Goal: Ask a question: Seek information or help from site administrators or community

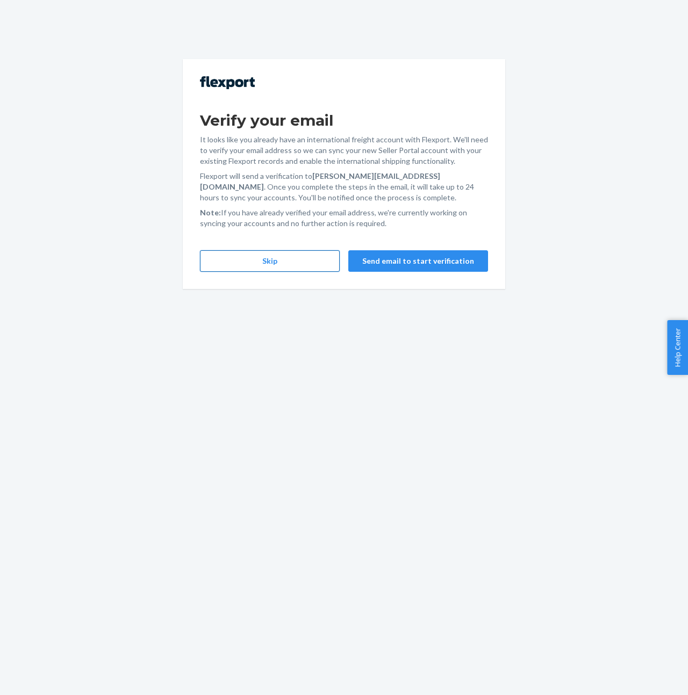
click at [274, 267] on button "Skip" at bounding box center [270, 260] width 140 height 21
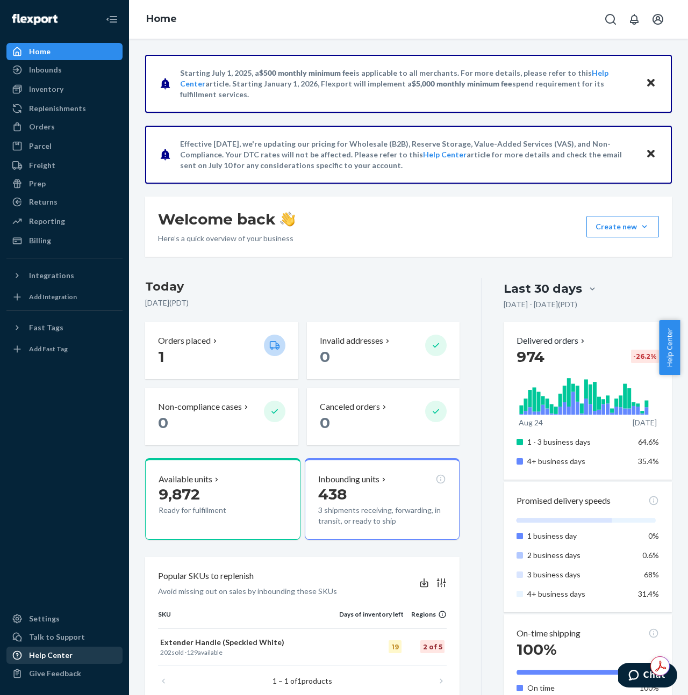
click at [56, 657] on div "Help Center" at bounding box center [51, 655] width 44 height 11
click at [633, 678] on icon "Chat" at bounding box center [633, 675] width 10 height 11
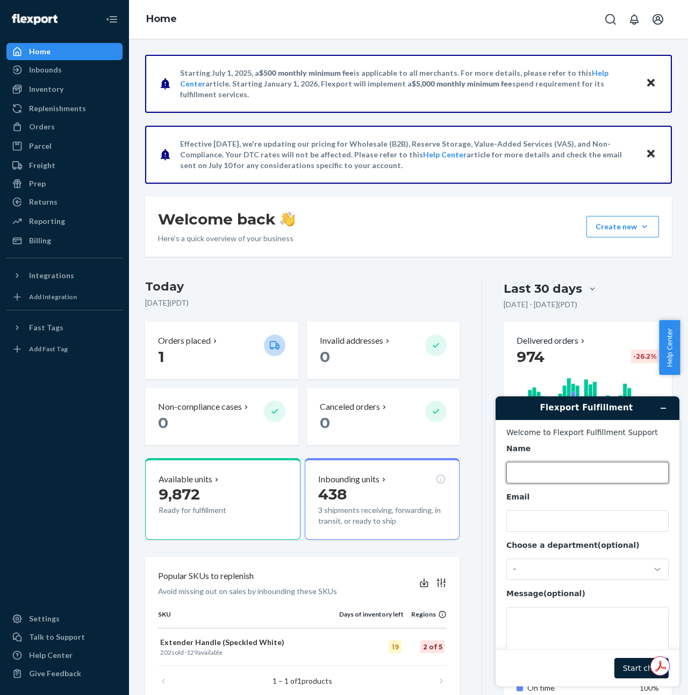
click at [539, 470] on input "Name" at bounding box center [587, 472] width 162 height 21
type input "[PERSON_NAME]"
click at [536, 529] on input "Email" at bounding box center [587, 520] width 162 height 21
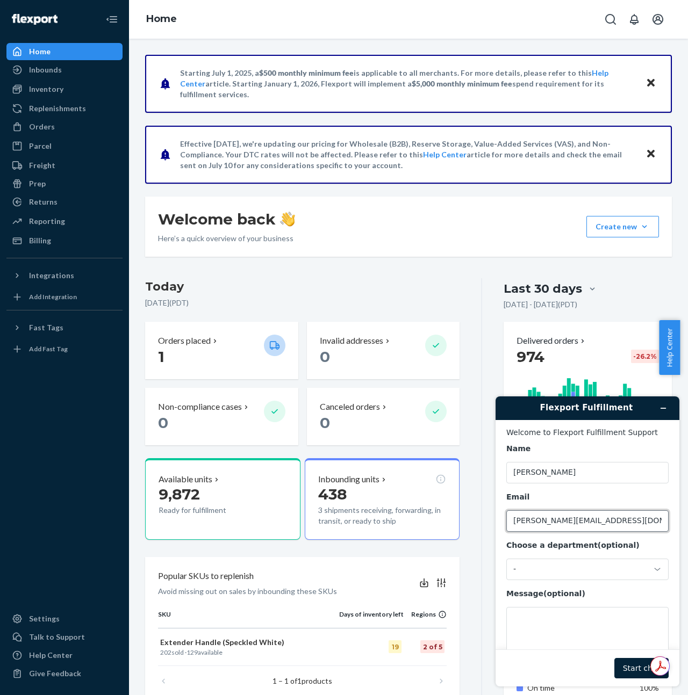
type input "[PERSON_NAME][EMAIL_ADDRESS][DOMAIN_NAME]"
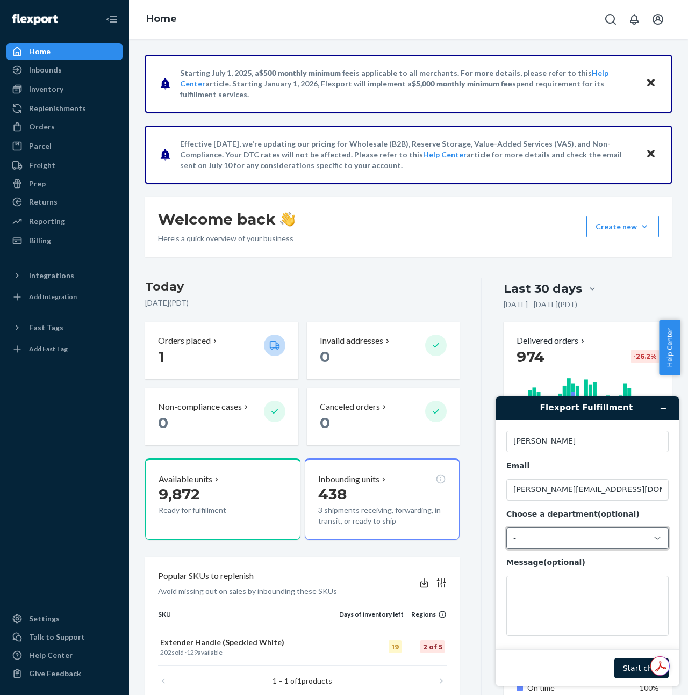
scroll to position [34, 0]
click at [545, 530] on div "-" at bounding box center [587, 535] width 162 height 21
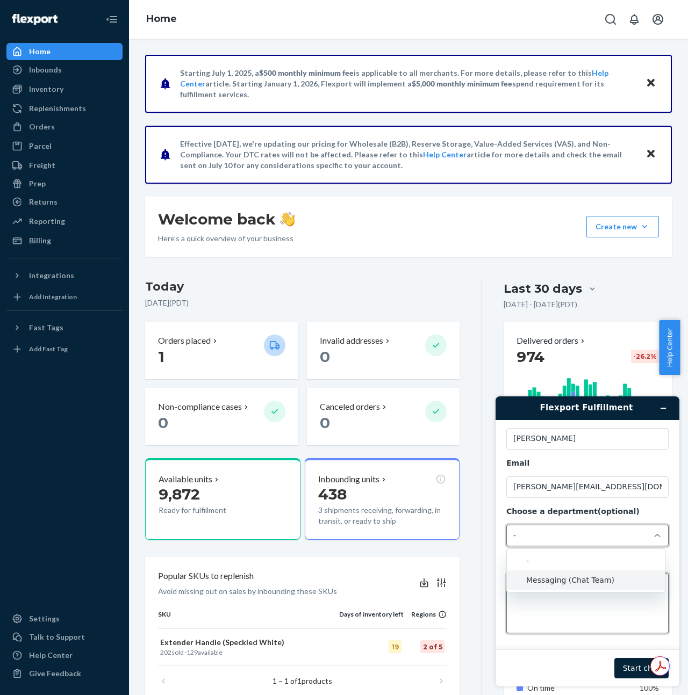
click at [566, 633] on textarea "Message (optional)" at bounding box center [587, 603] width 162 height 60
click at [549, 596] on textarea "Message (optional)" at bounding box center [587, 603] width 162 height 60
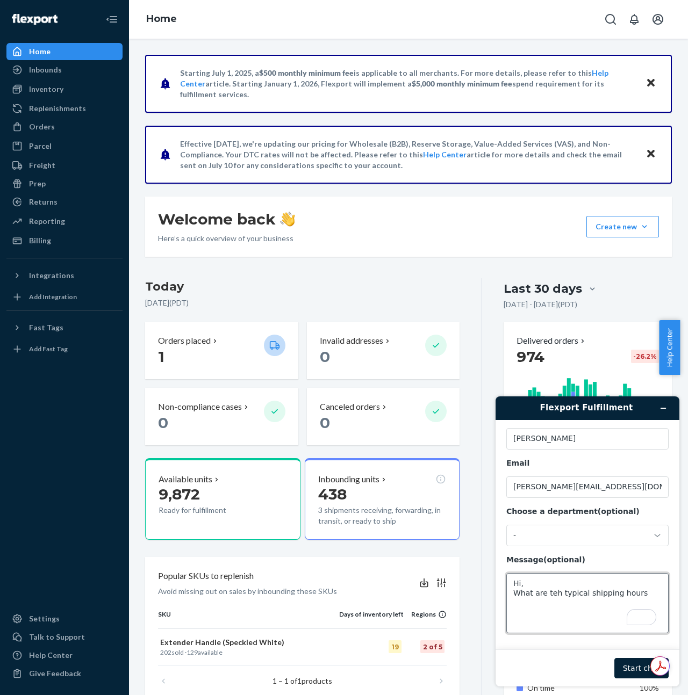
click at [552, 595] on textarea "Hi, What are teh typical shipping hours" at bounding box center [587, 603] width 162 height 60
click at [613, 594] on textarea "Hi, What are the typical shipping hours" at bounding box center [587, 603] width 162 height 60
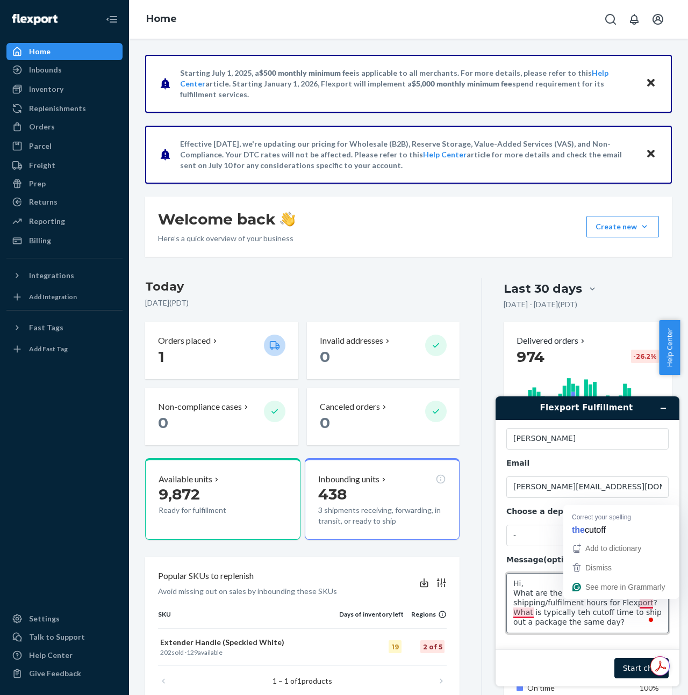
click at [647, 603] on textarea "Hi, What are the typical shipping/fulfilment hours for Flexport? What is typica…" at bounding box center [587, 603] width 162 height 60
type textarea "Hi, What are the typical shipping/fulfilment hours for Flexport? What is typica…"
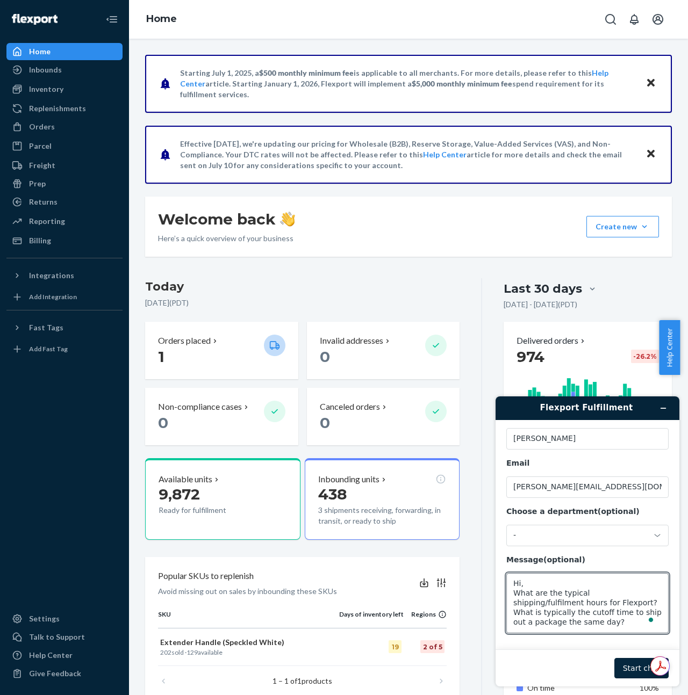
click at [636, 670] on button "Start chat" at bounding box center [641, 668] width 54 height 20
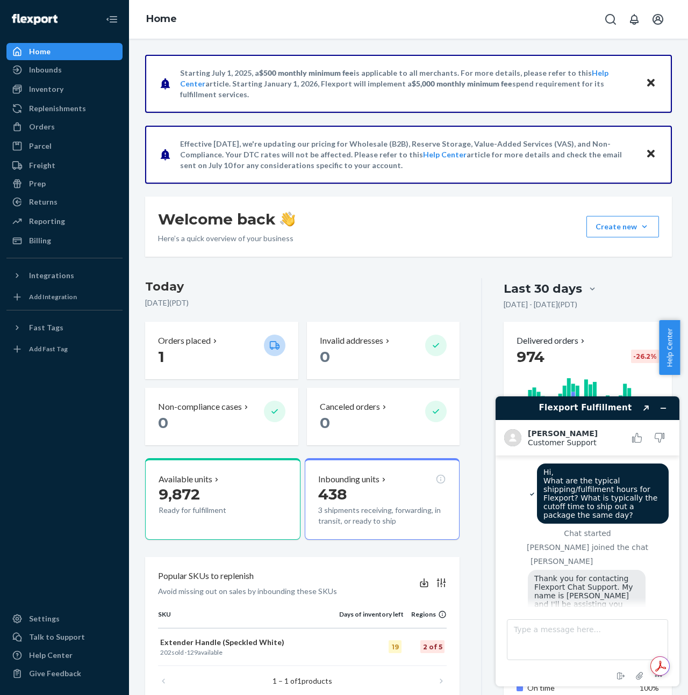
scroll to position [126, 0]
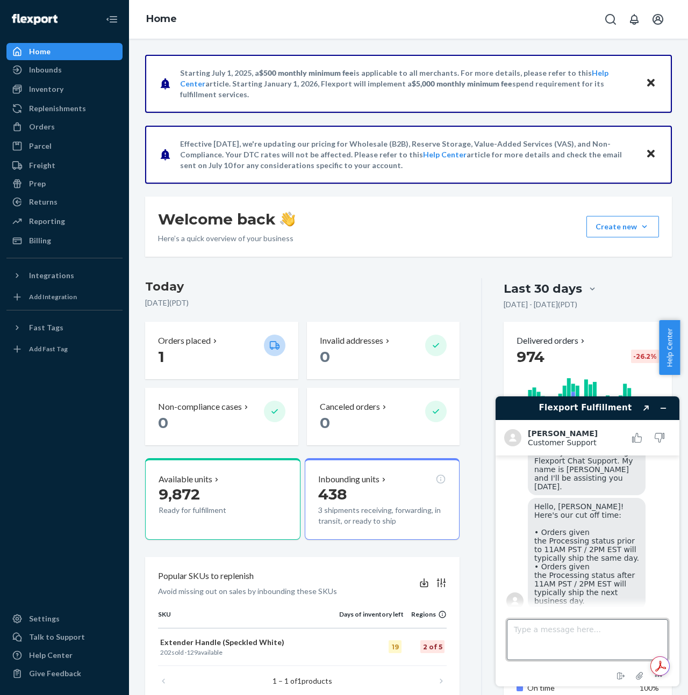
click at [544, 642] on textarea "Type a message here..." at bounding box center [587, 640] width 161 height 41
type textarea "ok thanks"
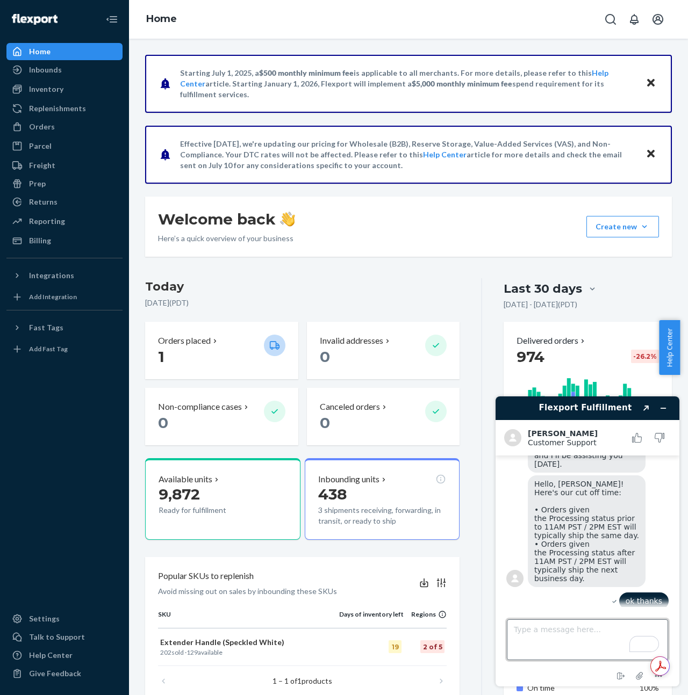
click at [567, 634] on textarea "Type a message here..." at bounding box center [587, 640] width 161 height 41
type textarea "when do orders start shipping out at the start of the day?"
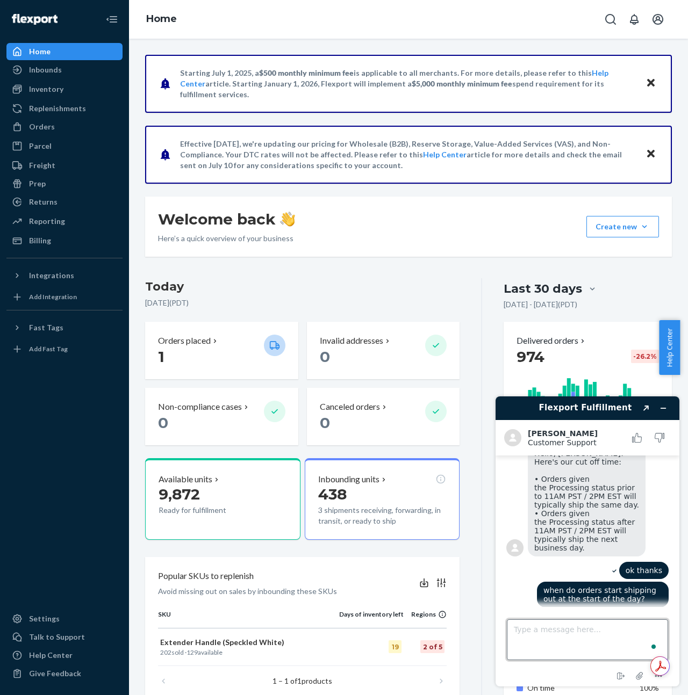
scroll to position [177, 0]
type textarea "what time?"
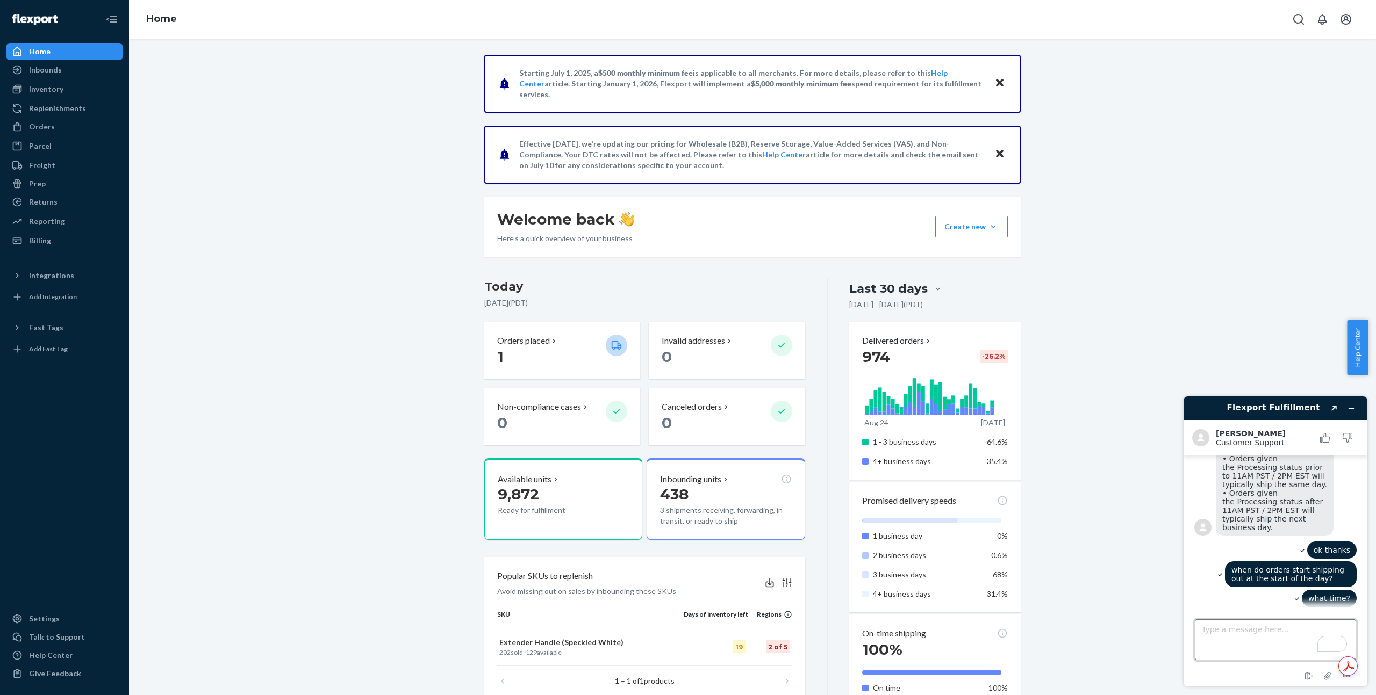
scroll to position [304, 0]
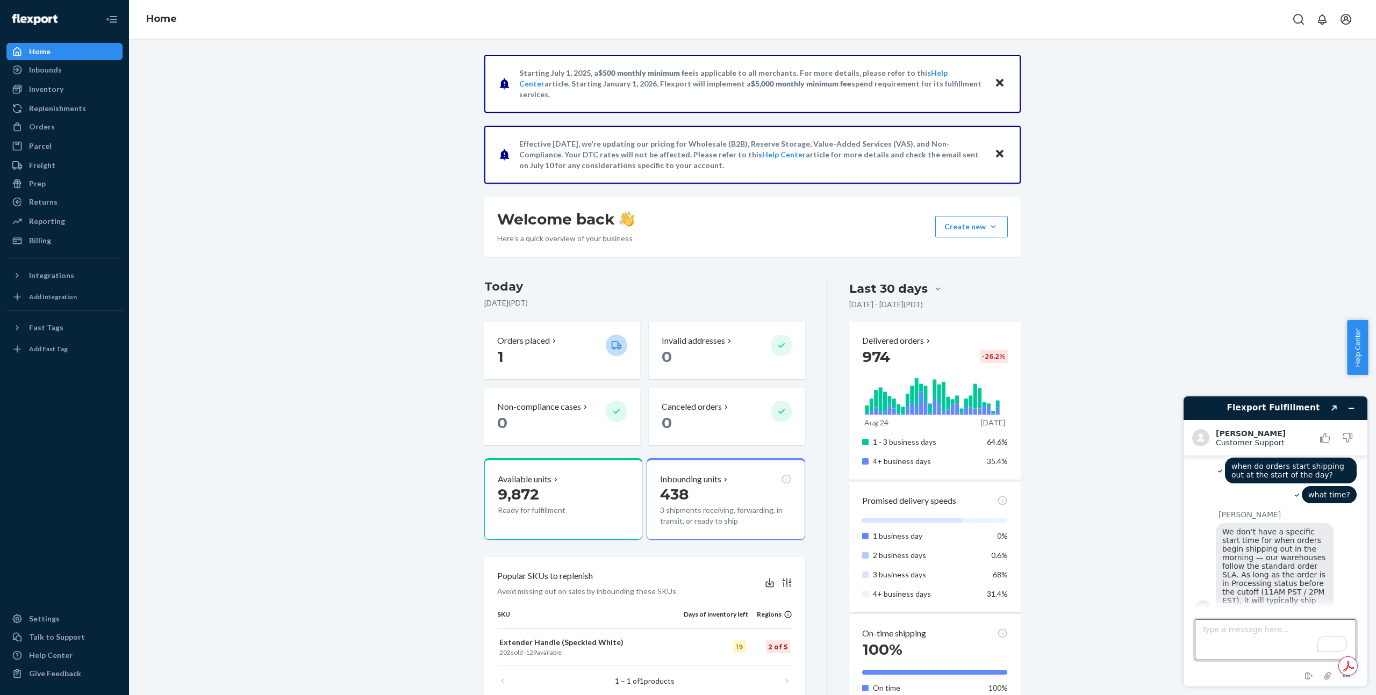
click at [687, 621] on textarea "Type a message here..." at bounding box center [1274, 640] width 161 height 41
type textarea "ok"
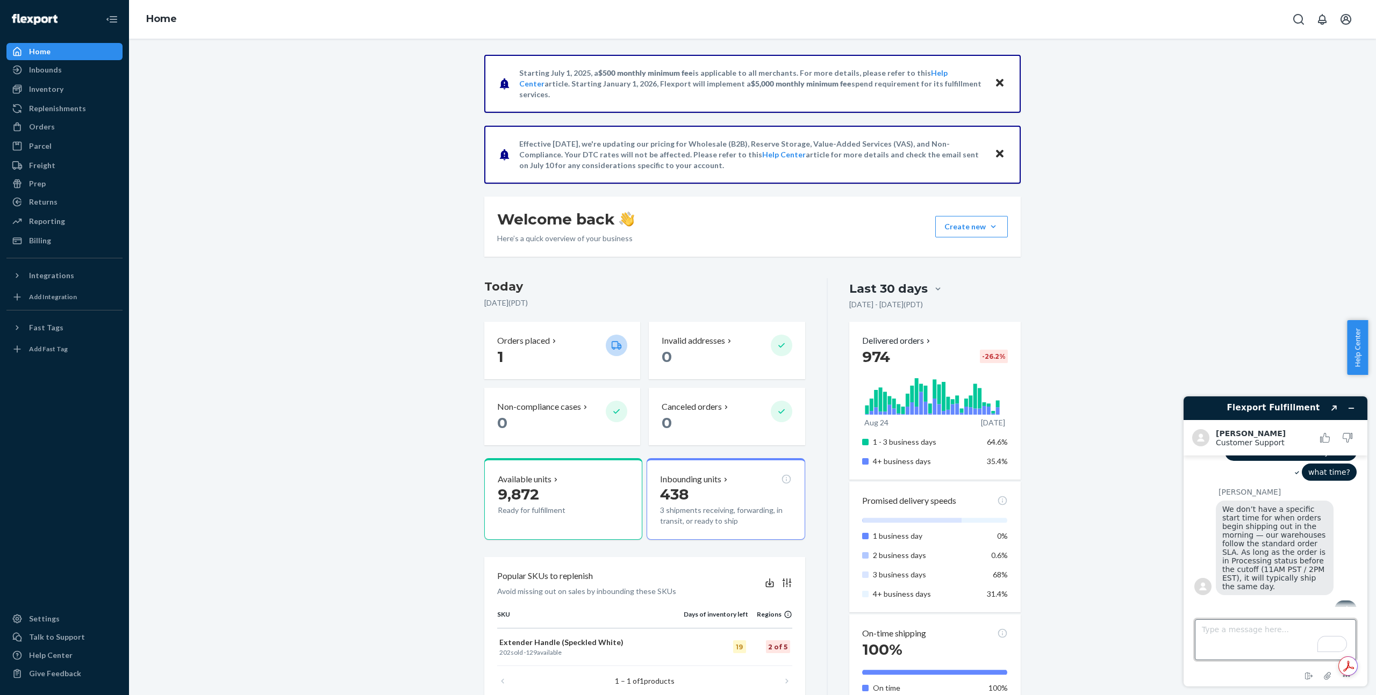
scroll to position [372, 0]
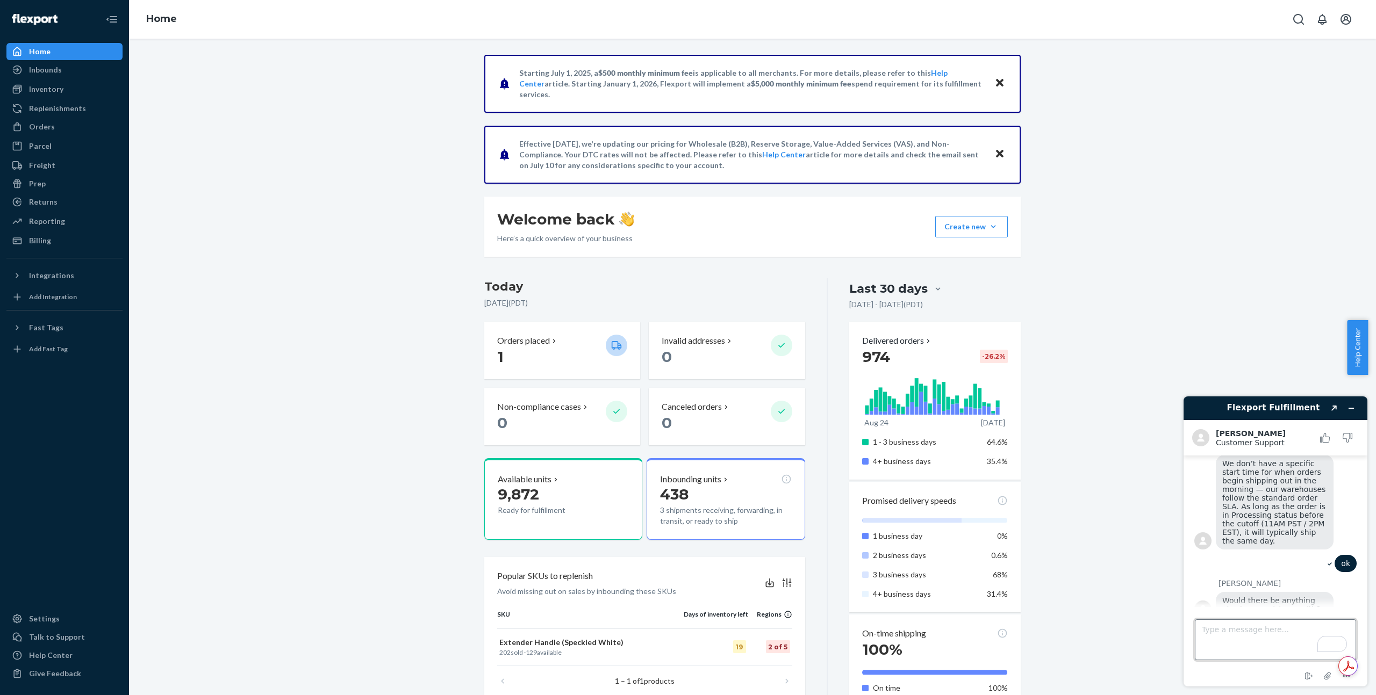
click at [687, 649] on textarea "Type a message here..." at bounding box center [1274, 640] width 161 height 41
type textarea "that's it"
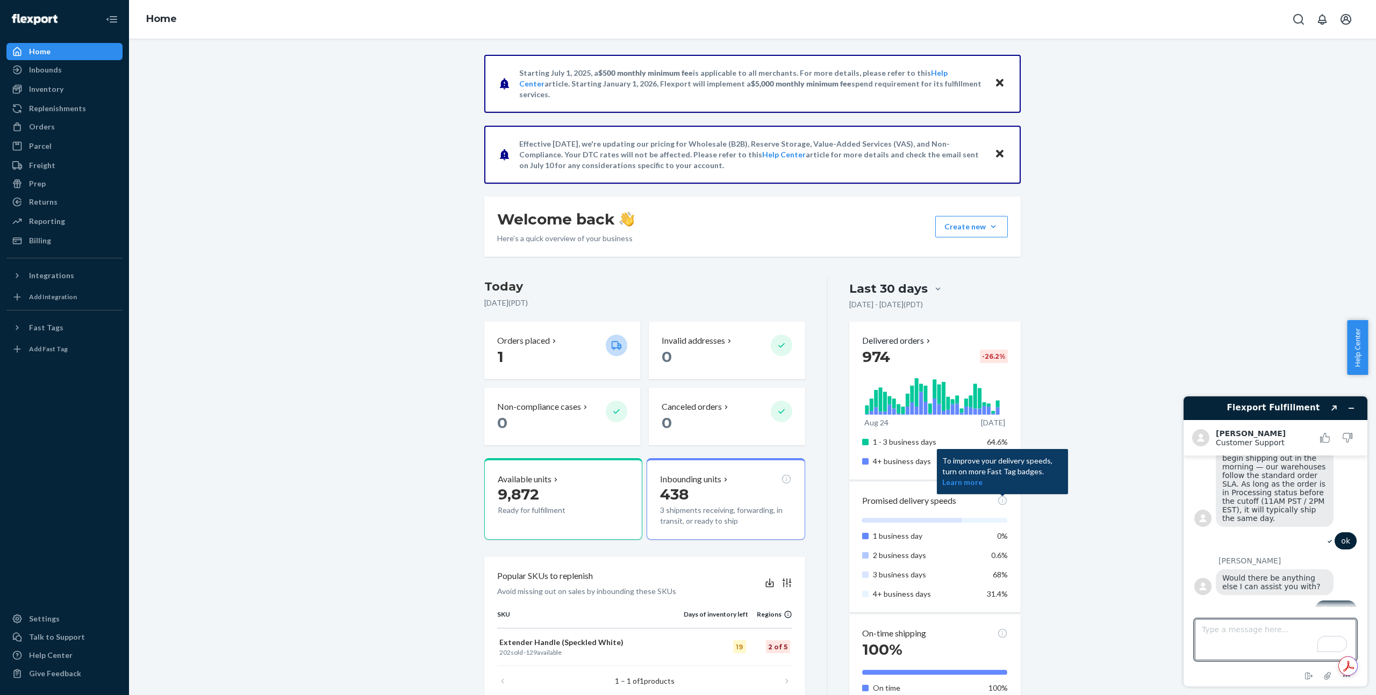
click at [687, 504] on icon at bounding box center [1002, 500] width 9 height 9
click at [687, 484] on button "Learn more" at bounding box center [962, 482] width 40 height 11
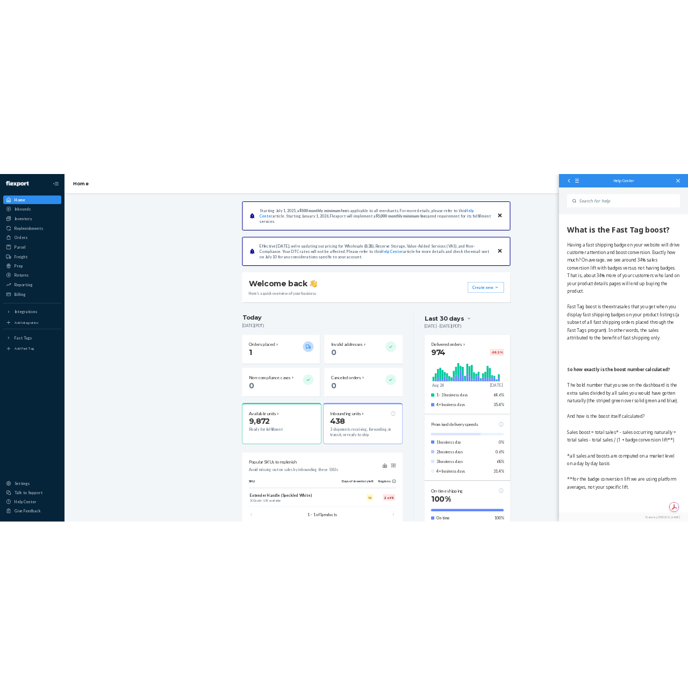
scroll to position [0, 0]
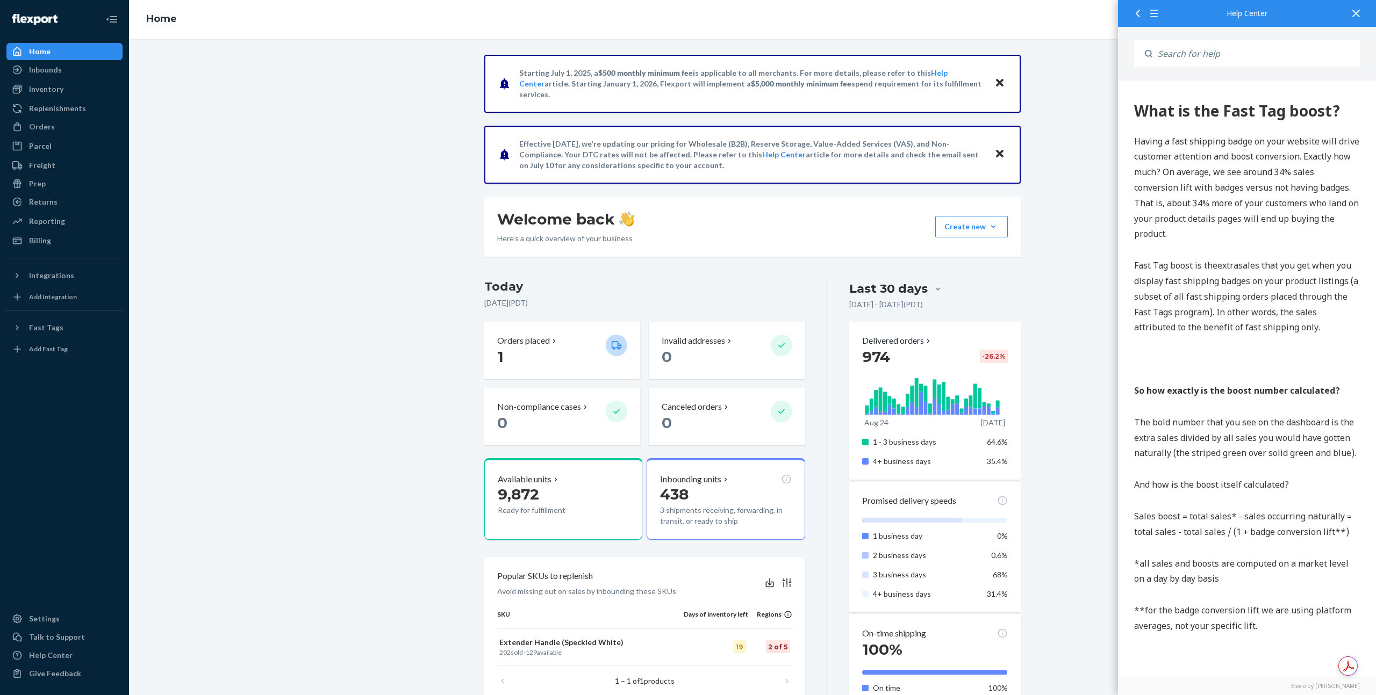
click at [687, 17] on div at bounding box center [1356, 13] width 24 height 26
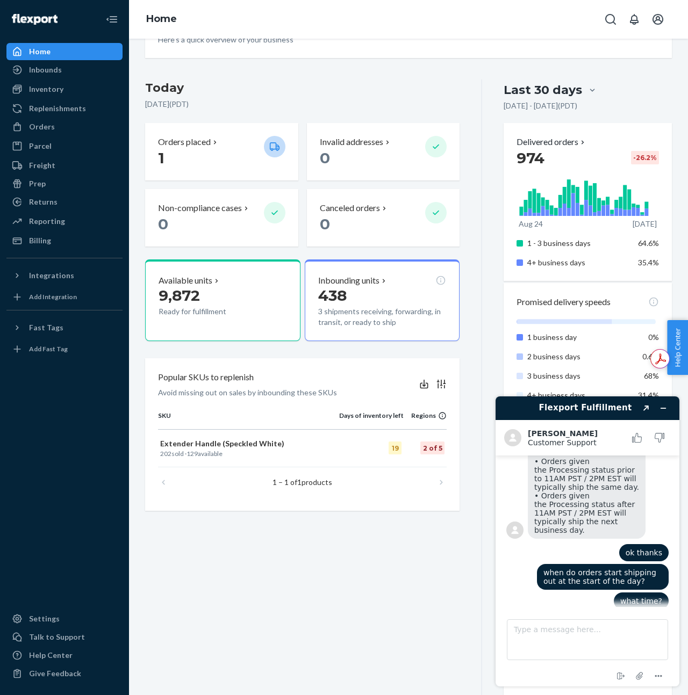
scroll to position [199, 0]
click at [203, 303] on p "9,872" at bounding box center [208, 295] width 98 height 19
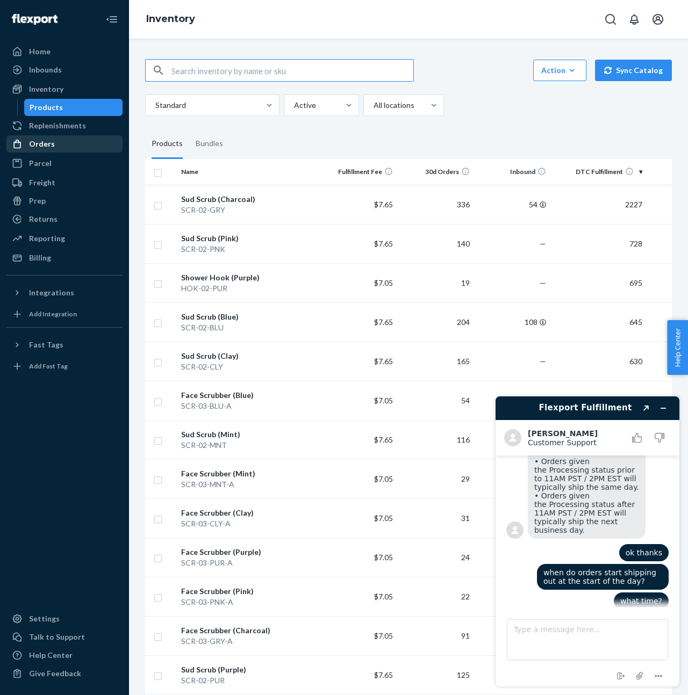
click at [60, 148] on div "Orders" at bounding box center [65, 143] width 114 height 15
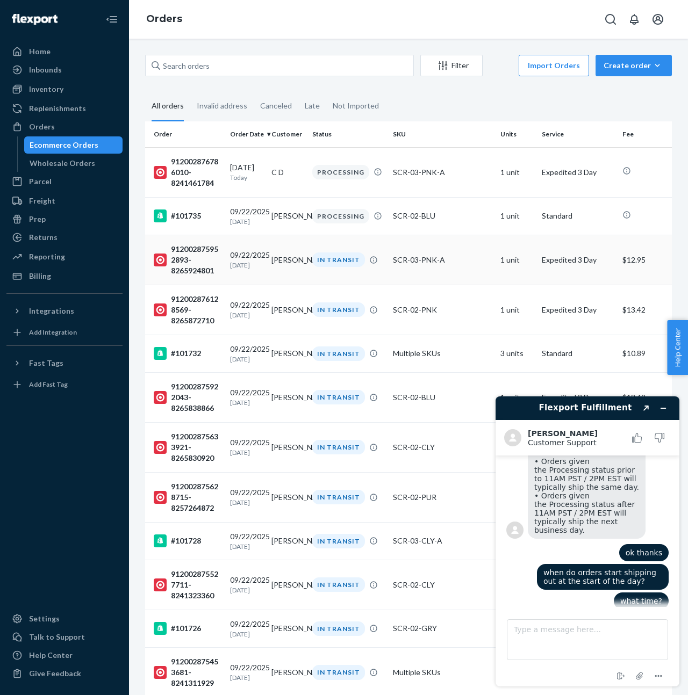
click at [238, 275] on td "09/22/2025 1 day ago" at bounding box center [246, 260] width 41 height 50
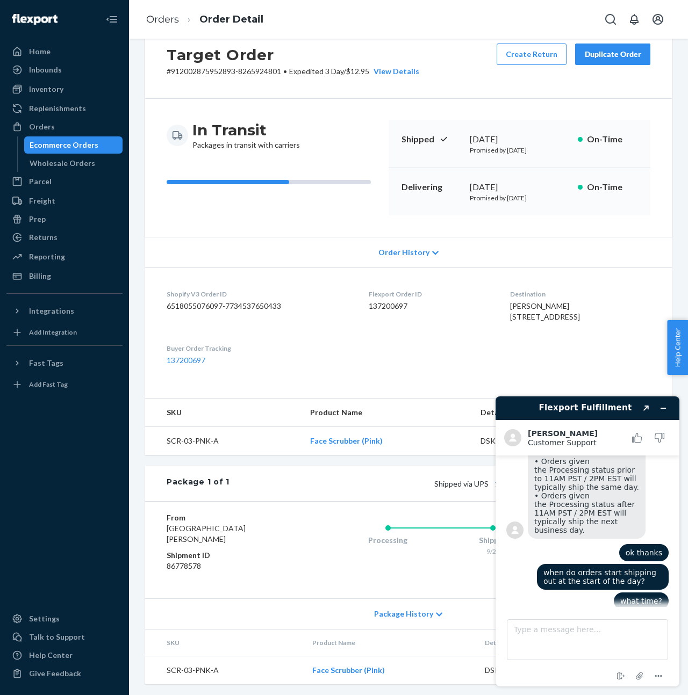
scroll to position [56, 0]
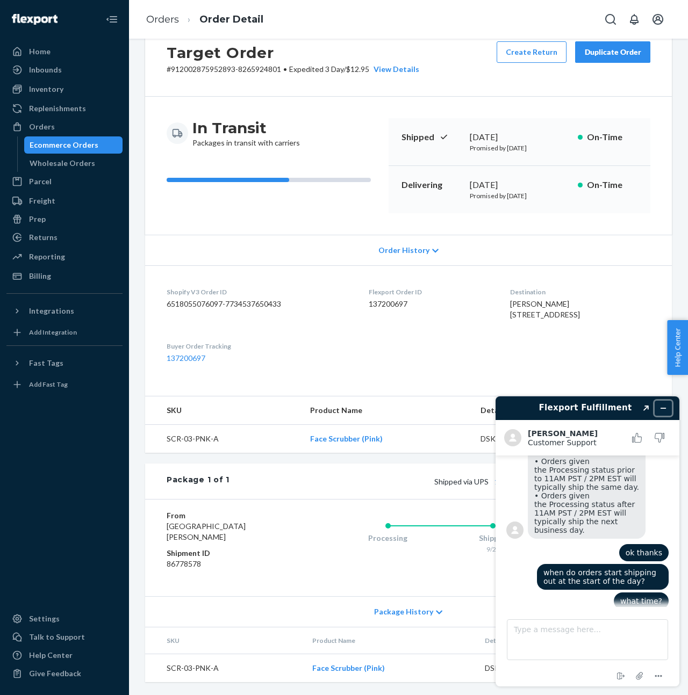
click at [664, 410] on icon "Minimize widget" at bounding box center [663, 409] width 8 height 8
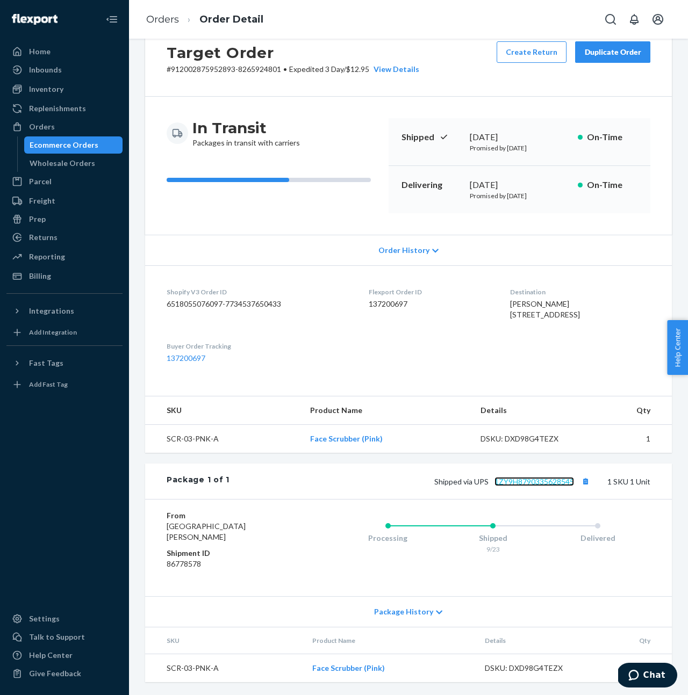
click at [522, 485] on link "1ZY9H8790335628545" at bounding box center [534, 481] width 80 height 9
click at [68, 75] on div "Inbounds" at bounding box center [65, 69] width 114 height 15
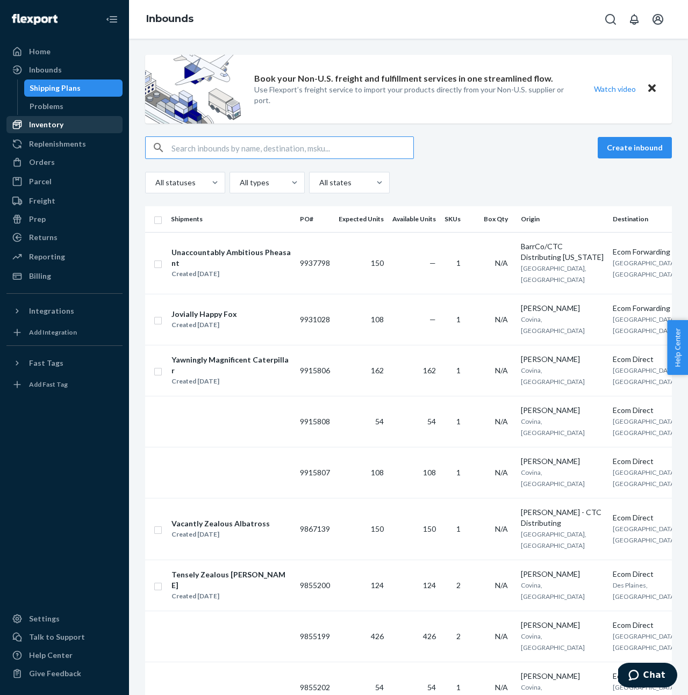
click at [41, 119] on div "Inventory" at bounding box center [46, 124] width 34 height 11
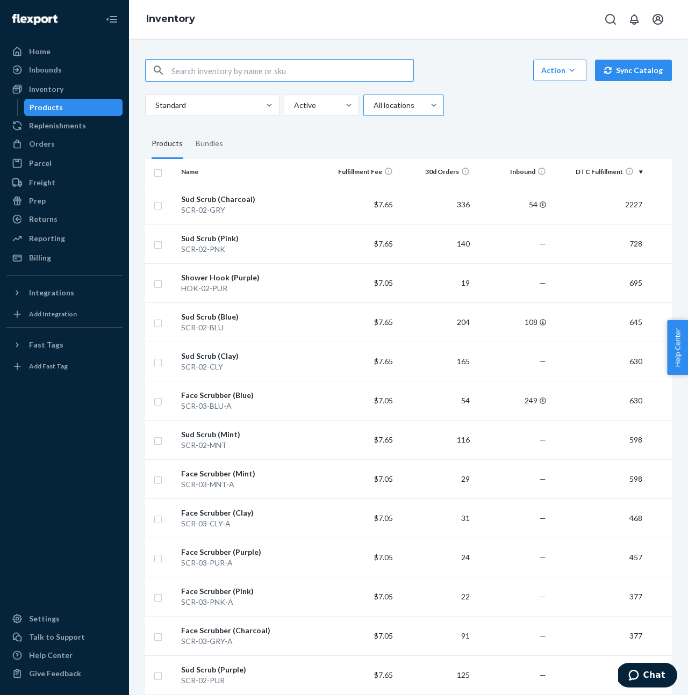
click at [397, 112] on div "All locations" at bounding box center [394, 105] width 60 height 19
click at [373, 111] on input "All locations" at bounding box center [372, 105] width 1 height 11
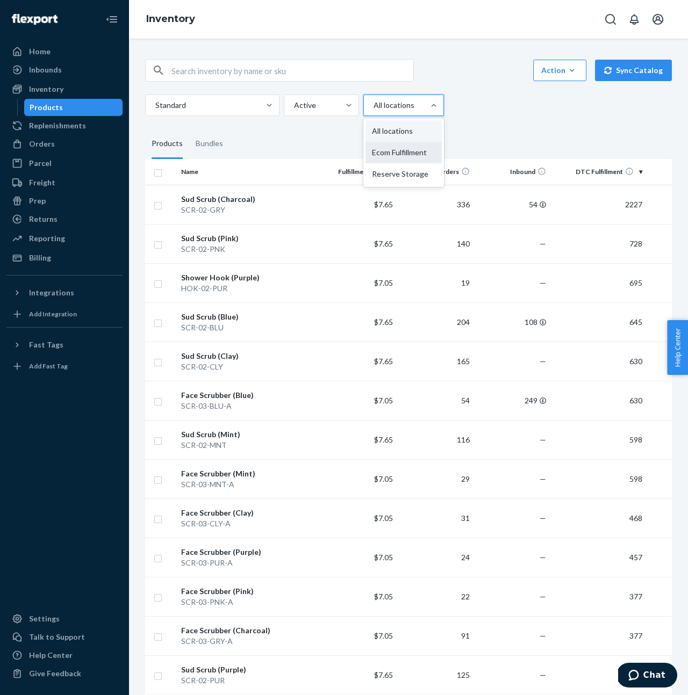
click at [407, 152] on div "Ecom Fulfillment" at bounding box center [403, 152] width 76 height 21
click at [373, 111] on input "option Ecom Fulfillment focused, 2 of 3. 3 results available. Use Up and Down t…" at bounding box center [372, 105] width 1 height 11
click at [410, 110] on div at bounding box center [409, 105] width 74 height 13
click at [373, 110] on input "option Ecom Fulfillment, selected. option Ecom Fulfillment focused, 2 of 3. 3 r…" at bounding box center [372, 105] width 1 height 11
click at [413, 170] on div "Reserve Storage" at bounding box center [410, 173] width 90 height 21
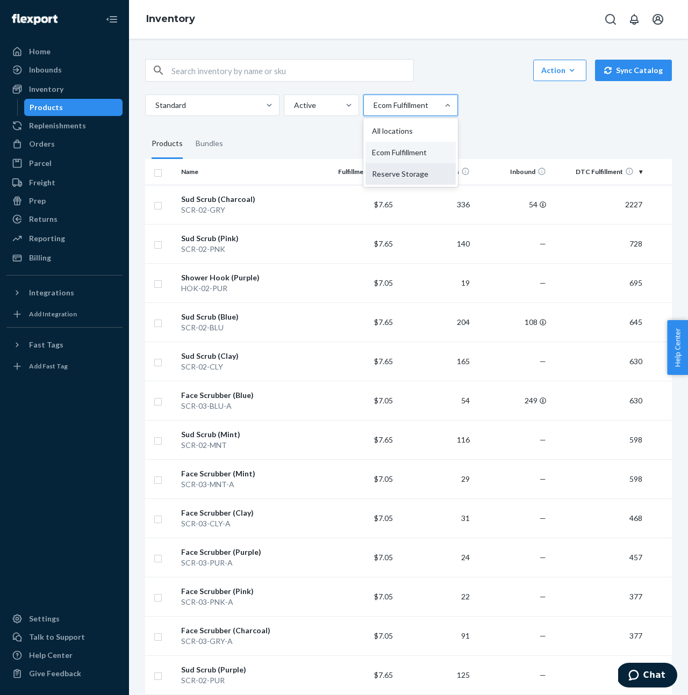
click at [373, 111] on input "option Ecom Fulfillment, selected. option Reserve Storage focused, 3 of 3. 3 re…" at bounding box center [372, 105] width 1 height 11
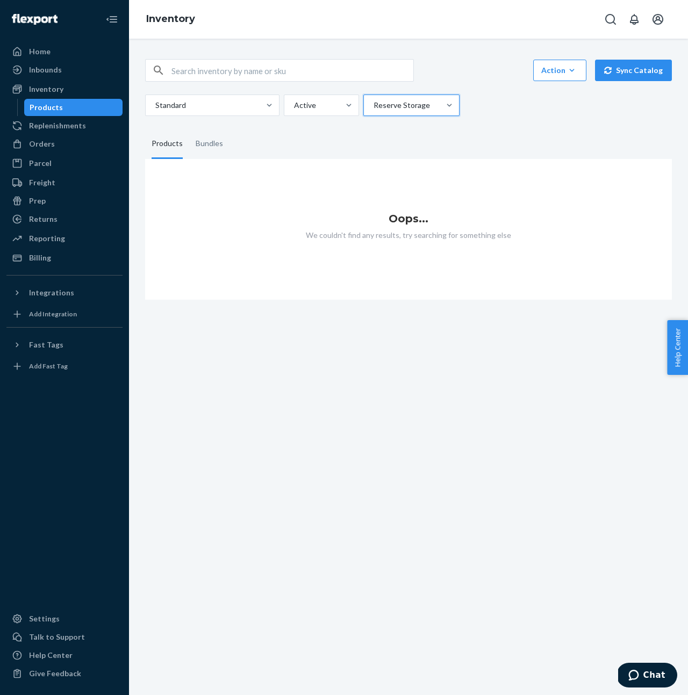
click at [412, 107] on div at bounding box center [410, 105] width 76 height 13
click at [373, 107] on input "option Reserve Storage, selected. 0 results available. Select is focused ,type …" at bounding box center [372, 105] width 1 height 11
click at [406, 125] on div "All locations" at bounding box center [411, 130] width 92 height 21
click at [373, 111] on input "option Reserve Storage, selected. option All locations focused, 1 of 3. 3 resul…" at bounding box center [372, 105] width 1 height 11
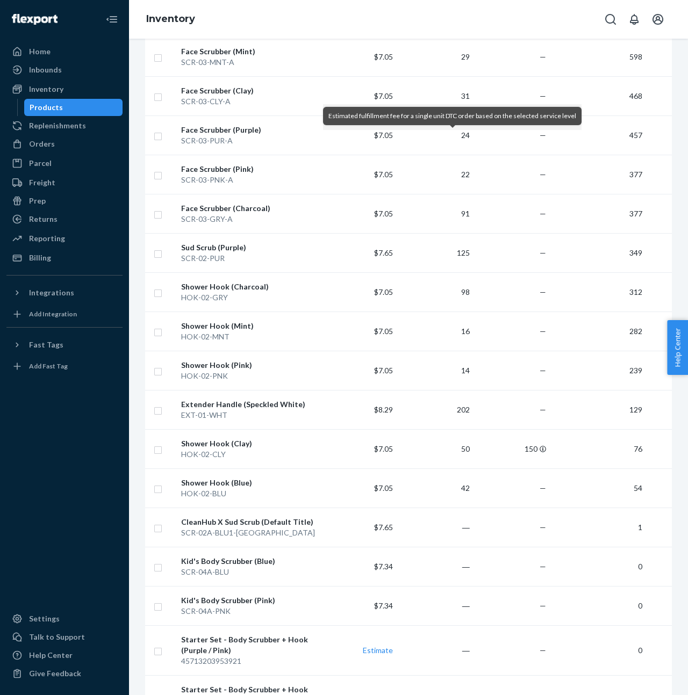
scroll to position [568, 0]
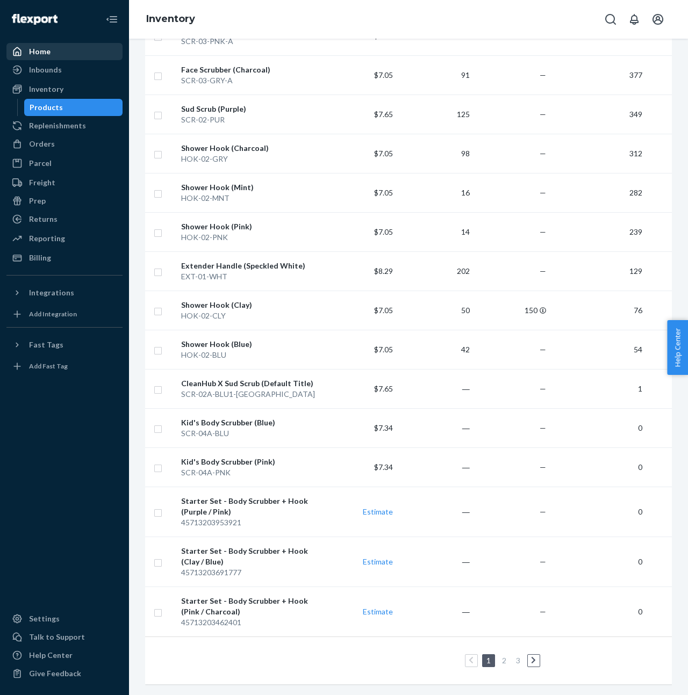
click at [63, 49] on div "Home" at bounding box center [65, 51] width 114 height 15
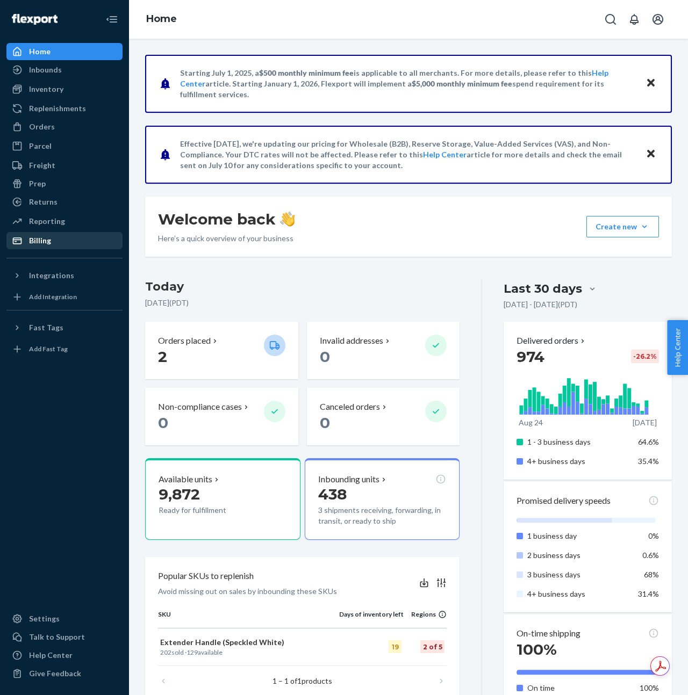
click at [47, 247] on div "Billing" at bounding box center [65, 240] width 114 height 15
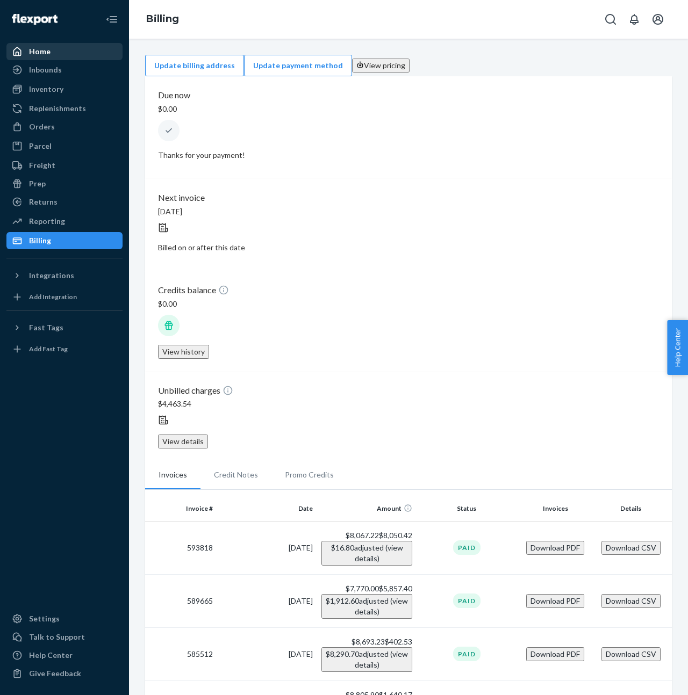
click at [48, 52] on div "Home" at bounding box center [39, 51] width 21 height 11
